Goal: Book appointment/travel/reservation: Book appointment/travel/reservation

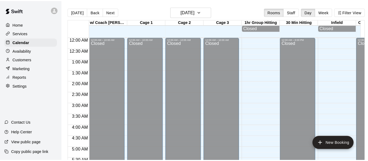
scroll to position [219, 0]
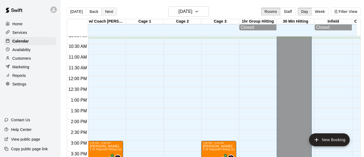
click at [110, 13] on button "Next" at bounding box center [109, 12] width 15 height 8
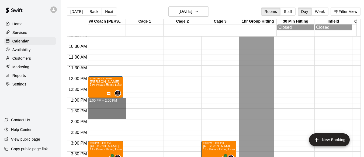
drag, startPoint x: 96, startPoint y: 101, endPoint x: 100, endPoint y: 117, distance: 17.5
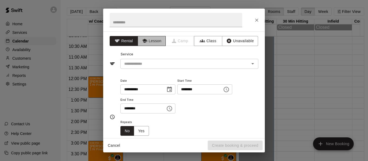
click at [153, 46] on button "Lesson" at bounding box center [152, 41] width 28 height 10
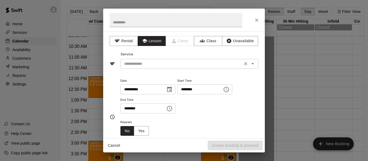
click at [152, 66] on input "text" at bounding box center [181, 64] width 119 height 7
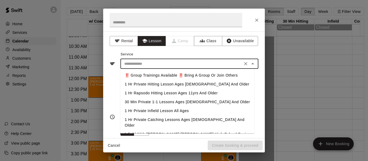
click at [155, 84] on li "1 Hr Private Hitting Lesson Ages [DEMOGRAPHIC_DATA] And Older" at bounding box center [187, 84] width 134 height 9
type input "**********"
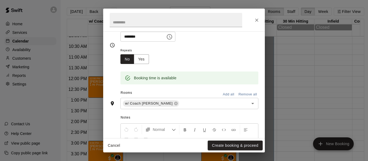
scroll to position [90, 0]
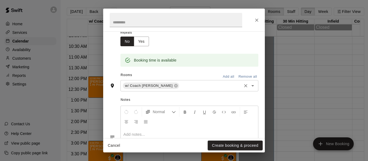
click at [188, 88] on input "text" at bounding box center [210, 86] width 61 height 7
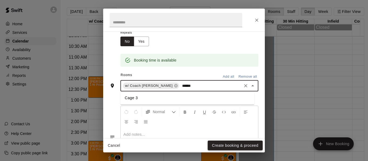
type input "******"
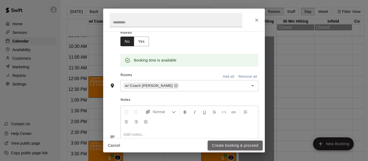
click at [240, 146] on button "Create booking & proceed" at bounding box center [235, 146] width 55 height 10
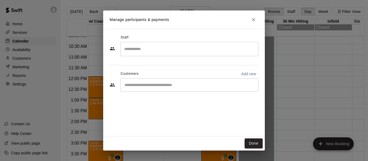
click at [157, 43] on div "​" at bounding box center [189, 49] width 138 height 14
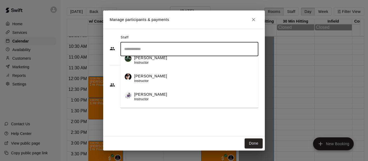
scroll to position [27, 0]
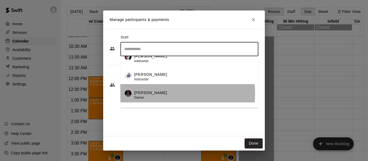
click at [152, 94] on p "[PERSON_NAME]" at bounding box center [150, 93] width 33 height 6
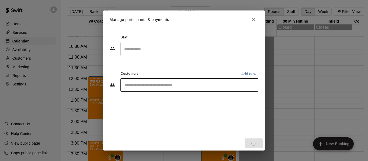
click at [153, 86] on input "Start typing to search customers..." at bounding box center [189, 84] width 133 height 5
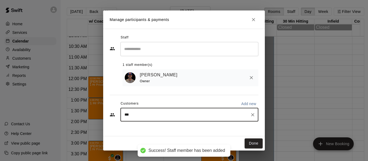
type input "****"
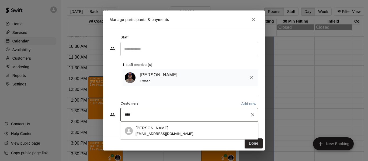
click at [155, 129] on p "[PERSON_NAME]" at bounding box center [152, 129] width 33 height 6
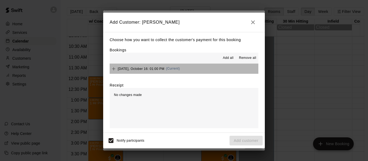
click at [215, 68] on button "[DATE], October 16: 01:00 PM (Current)" at bounding box center [184, 69] width 149 height 10
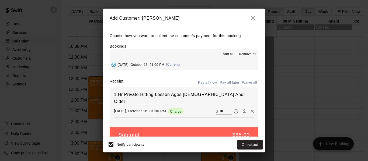
click at [227, 84] on button "Pay all later" at bounding box center [230, 83] width 22 height 8
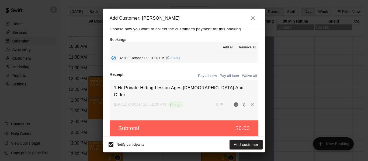
scroll to position [11, 0]
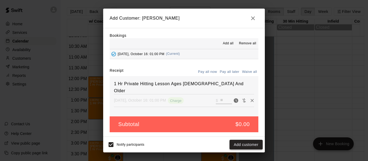
click at [240, 145] on button "Add customer" at bounding box center [246, 145] width 33 height 10
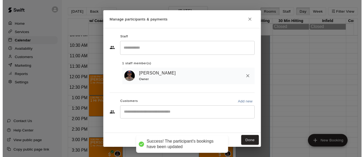
scroll to position [0, 0]
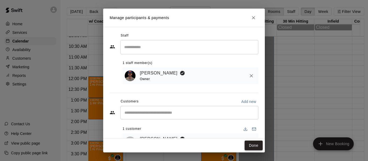
click at [255, 147] on button "Done" at bounding box center [254, 146] width 18 height 10
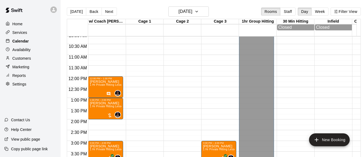
click at [39, 42] on div "Calendar" at bounding box center [30, 41] width 52 height 8
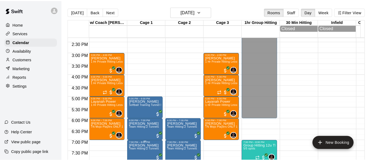
scroll to position [362, 0]
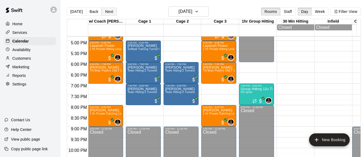
click at [109, 10] on button "Next" at bounding box center [109, 12] width 15 height 8
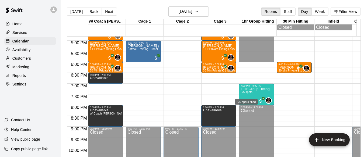
click at [247, 96] on div "5/5 spots filled" at bounding box center [246, 101] width 24 height 10
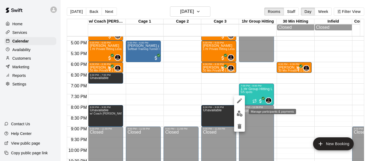
click at [242, 114] on img "edit" at bounding box center [240, 114] width 6 height 6
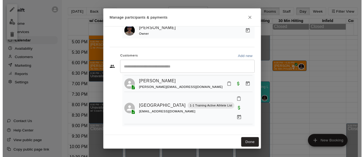
scroll to position [65, 0]
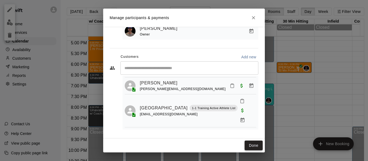
click at [252, 147] on button "Done" at bounding box center [254, 146] width 18 height 10
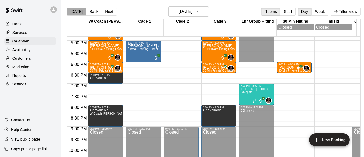
click at [79, 12] on button "[DATE]" at bounding box center [76, 12] width 19 height 8
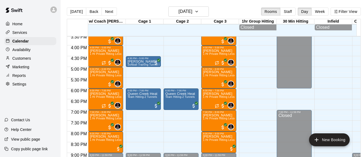
scroll to position [335, 0]
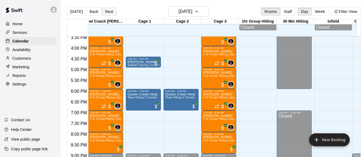
click at [106, 11] on button "Next" at bounding box center [109, 12] width 15 height 8
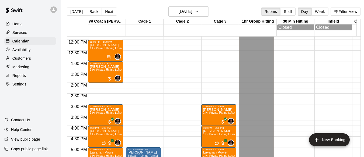
scroll to position [255, 0]
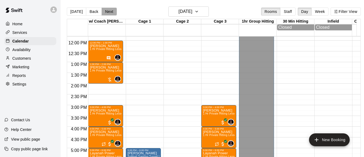
click at [106, 10] on button "Next" at bounding box center [109, 12] width 15 height 8
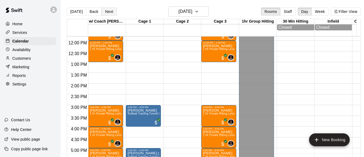
click at [109, 10] on button "Next" at bounding box center [109, 12] width 15 height 8
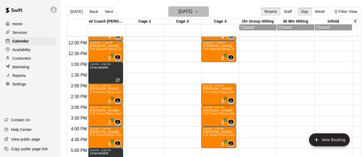
click at [199, 9] on icon "button" at bounding box center [197, 11] width 4 height 6
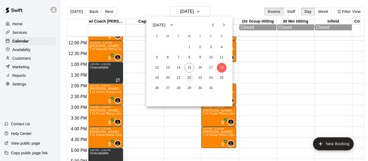
click at [189, 77] on button "22" at bounding box center [190, 78] width 10 height 10
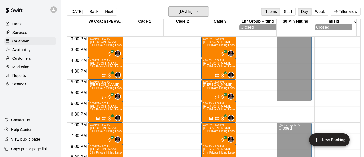
scroll to position [345, 0]
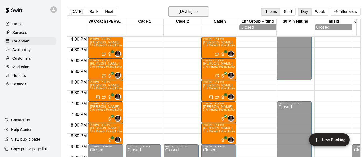
click at [209, 11] on button "[DATE]" at bounding box center [188, 11] width 40 height 10
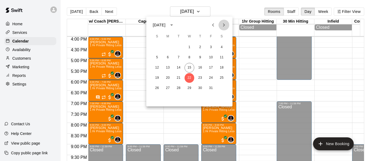
click at [223, 25] on icon "Next month" at bounding box center [224, 25] width 6 height 6
click at [189, 56] on button "5" at bounding box center [190, 58] width 10 height 10
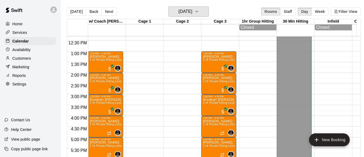
scroll to position [264, 0]
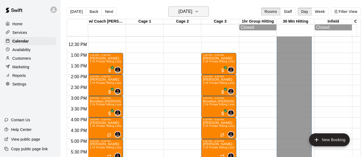
click at [209, 9] on button "[DATE]" at bounding box center [188, 11] width 40 height 10
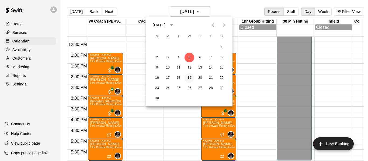
click at [187, 77] on button "19" at bounding box center [190, 78] width 10 height 10
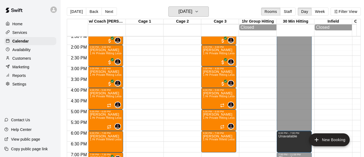
scroll to position [300, 0]
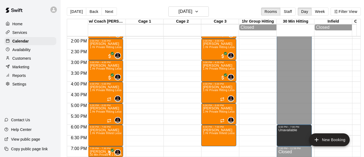
click at [214, 11] on div "[DATE] Back [DATE][DATE] Rooms Staff Day Week Filter View" at bounding box center [214, 12] width 294 height 12
click at [198, 12] on icon "button" at bounding box center [197, 11] width 2 height 1
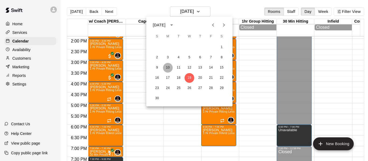
click at [165, 67] on button "10" at bounding box center [168, 68] width 10 height 10
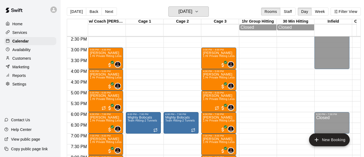
scroll to position [291, 0]
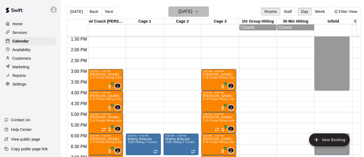
click at [199, 12] on icon "button" at bounding box center [197, 11] width 4 height 6
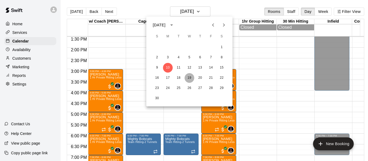
click at [188, 78] on button "19" at bounding box center [190, 78] width 10 height 10
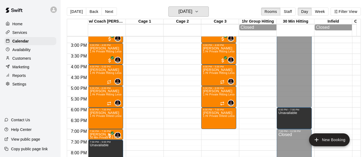
scroll to position [309, 0]
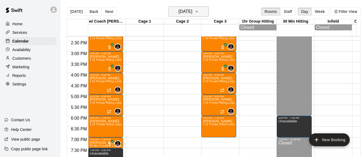
click at [198, 11] on icon "button" at bounding box center [197, 11] width 2 height 1
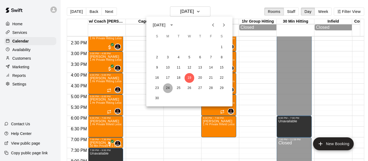
click at [168, 89] on button "24" at bounding box center [168, 89] width 10 height 10
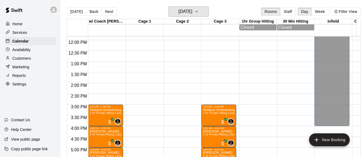
scroll to position [255, 0]
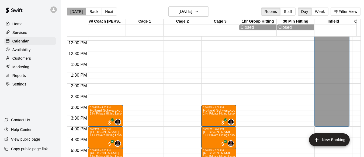
click at [76, 12] on button "[DATE]" at bounding box center [76, 12] width 19 height 8
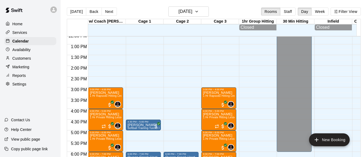
scroll to position [273, 0]
